Goal: Browse casually: Explore the website without a specific task or goal

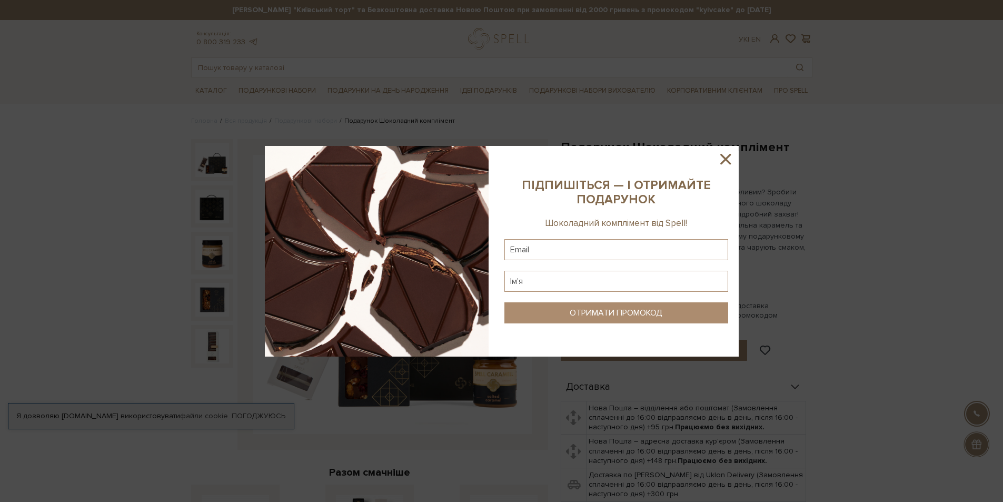
click at [712, 154] on sys-column-static at bounding box center [616, 251] width 245 height 211
click at [718, 158] on icon at bounding box center [726, 159] width 18 height 18
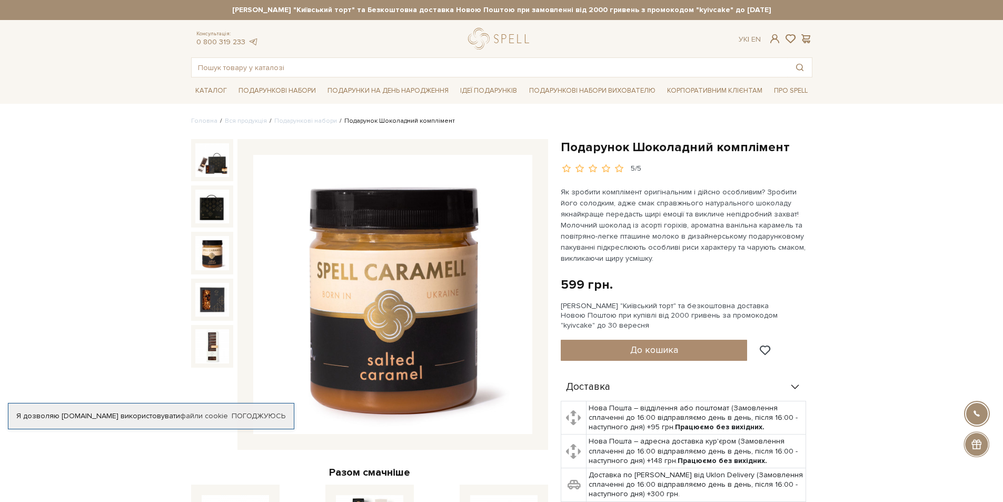
click at [225, 265] on img at bounding box center [212, 253] width 34 height 34
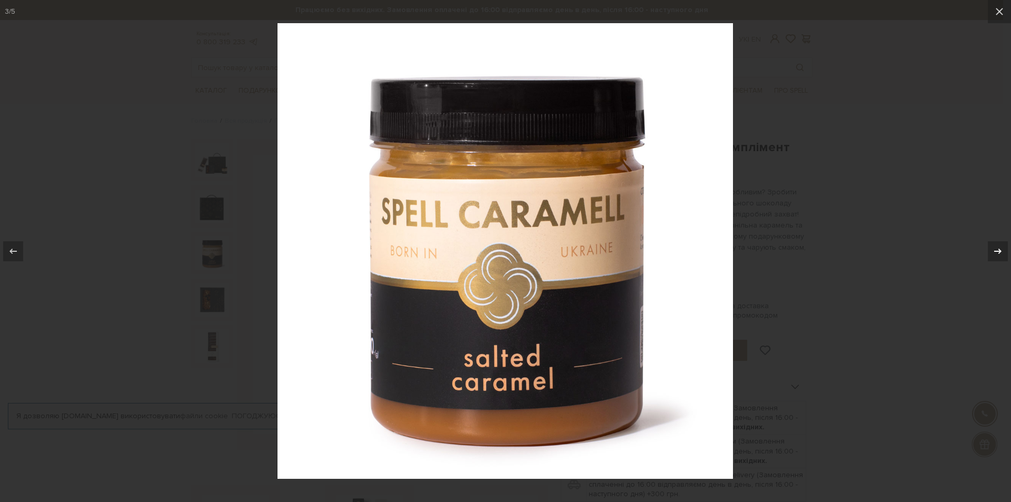
click at [994, 251] on icon at bounding box center [997, 250] width 7 height 5
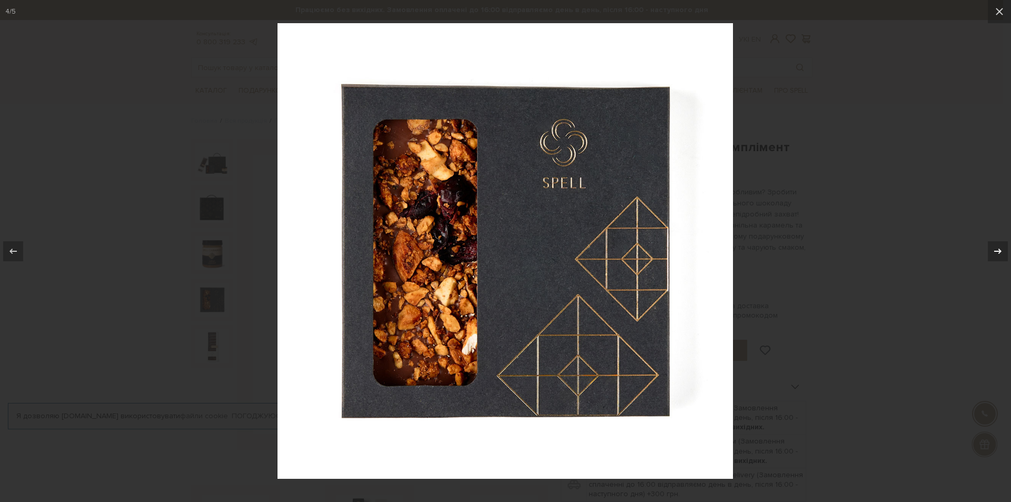
click at [994, 251] on icon at bounding box center [997, 250] width 7 height 5
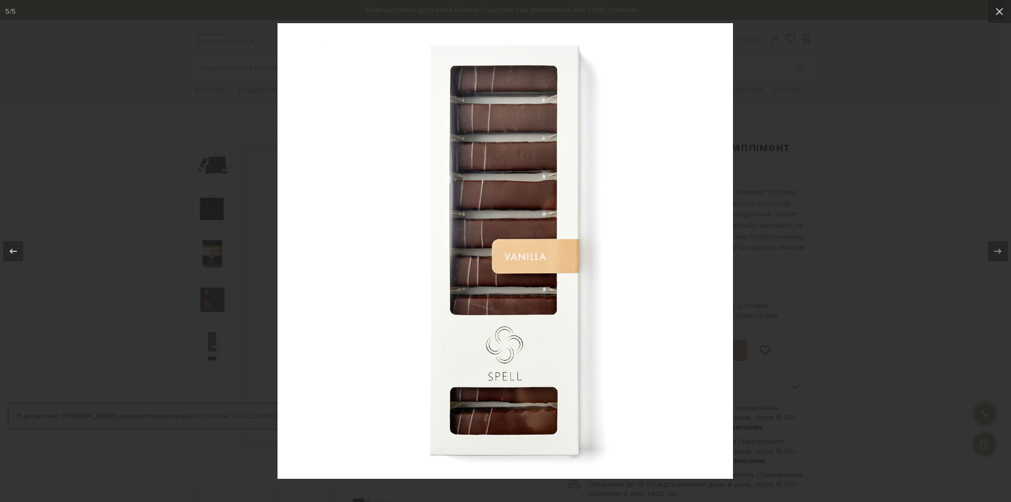
click at [823, 256] on div at bounding box center [505, 251] width 1011 height 502
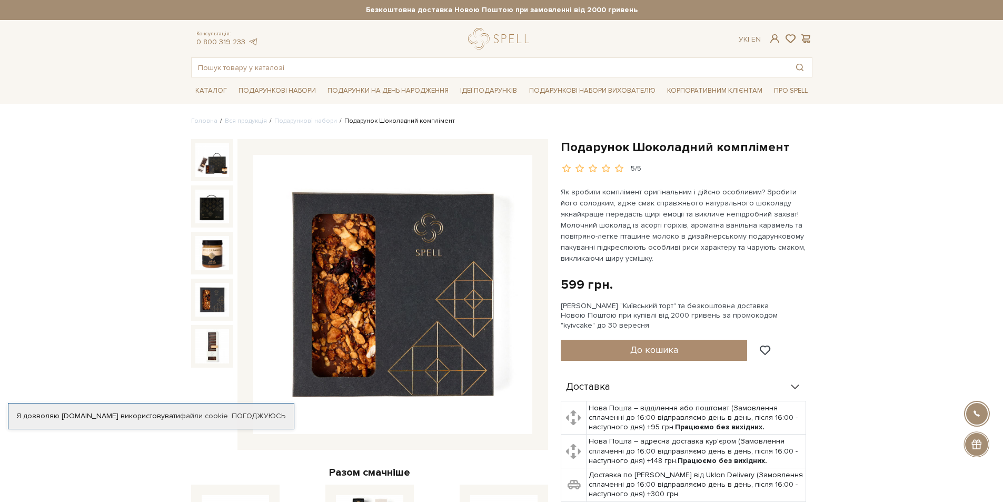
click at [208, 300] on img at bounding box center [212, 300] width 34 height 34
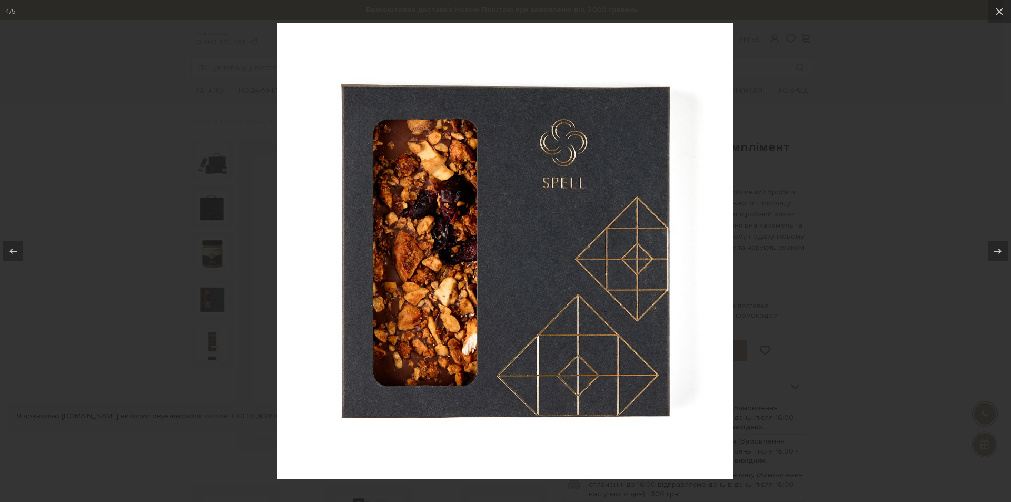
click at [208, 300] on div at bounding box center [505, 251] width 1011 height 502
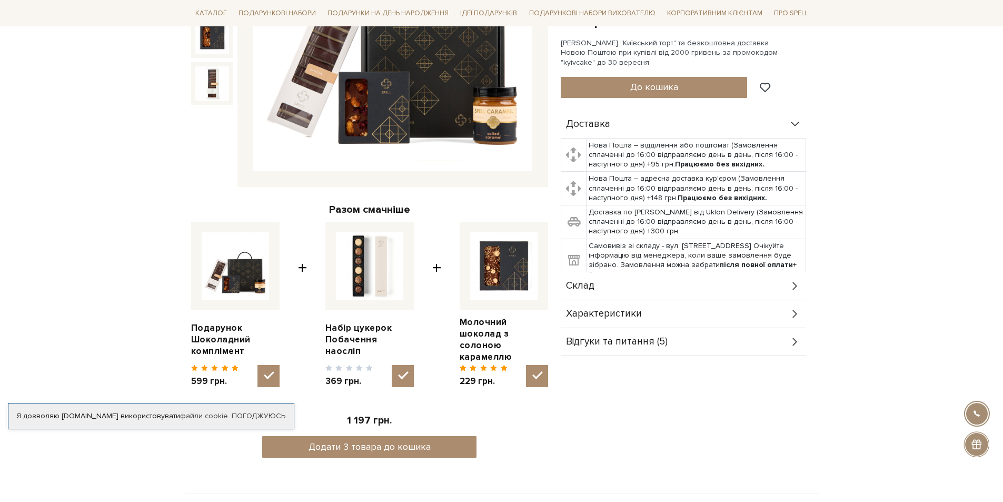
scroll to position [105, 0]
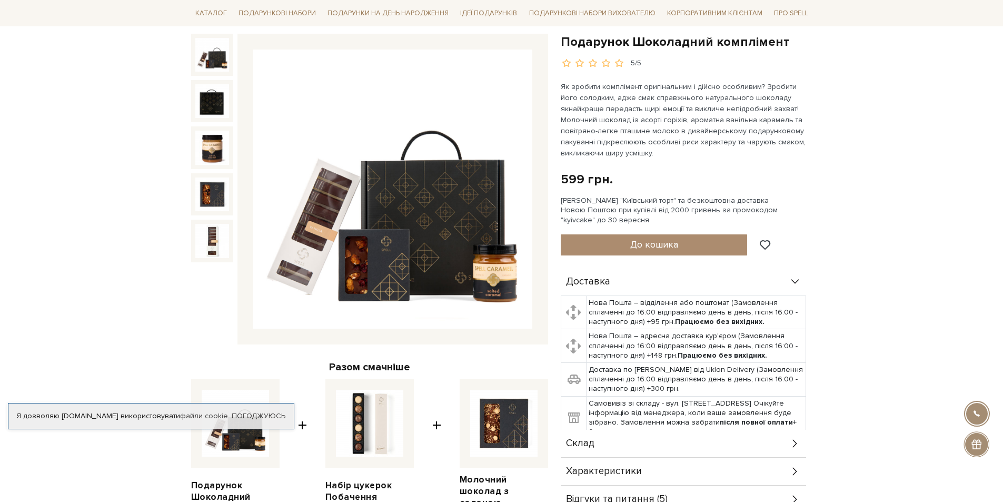
click at [382, 259] on img at bounding box center [392, 188] width 279 height 279
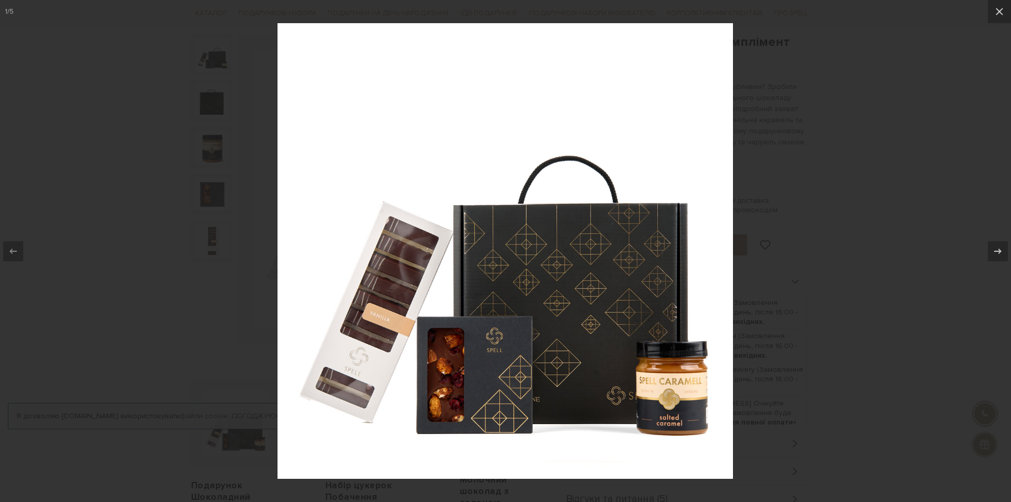
click at [249, 256] on div at bounding box center [505, 251] width 1011 height 502
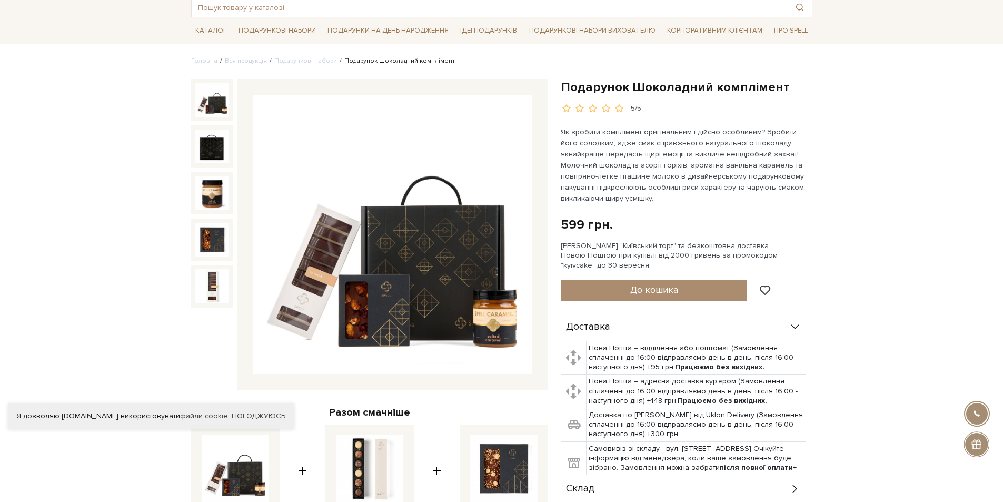
scroll to position [53, 0]
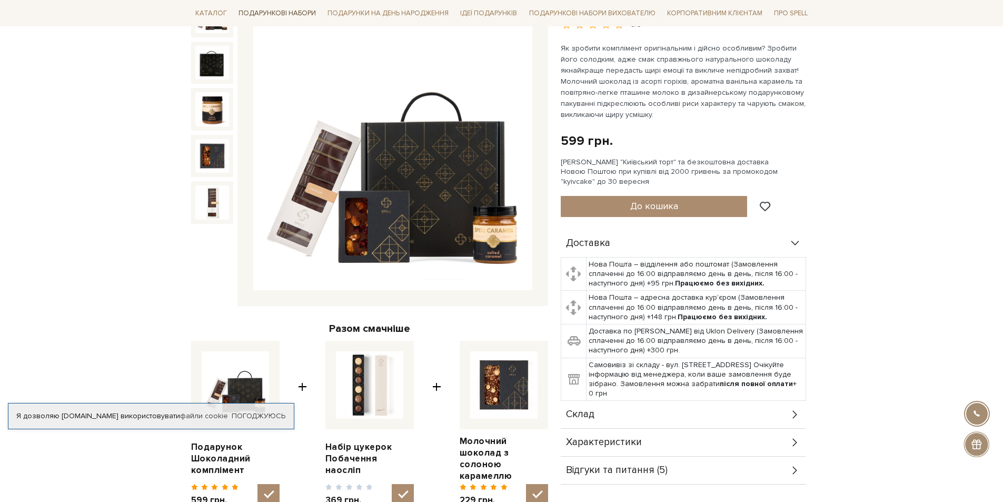
scroll to position [105, 0]
